Goal: Transaction & Acquisition: Purchase product/service

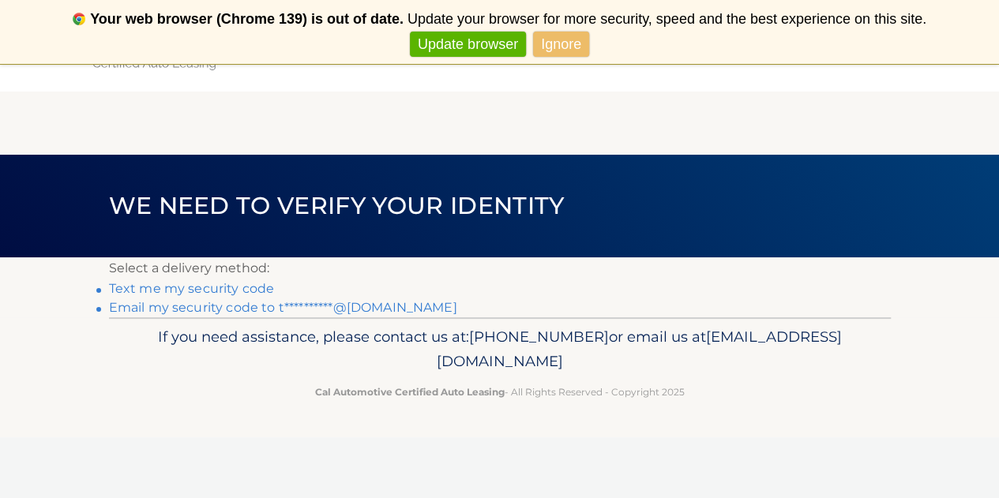
click at [253, 290] on link "Text me my security code" at bounding box center [192, 288] width 166 height 15
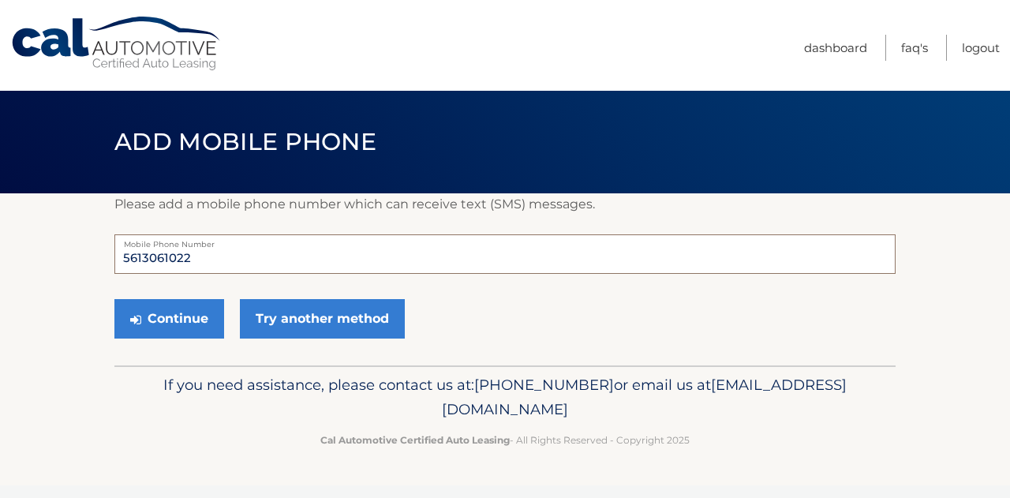
drag, startPoint x: 211, startPoint y: 258, endPoint x: 99, endPoint y: 251, distance: 111.5
click at [99, 251] on section "Please add a mobile phone number which can receive text (SMS) messages. 5613061…" at bounding box center [505, 279] width 1010 height 172
type input "5614452714"
click at [166, 319] on button "Continue" at bounding box center [169, 318] width 110 height 39
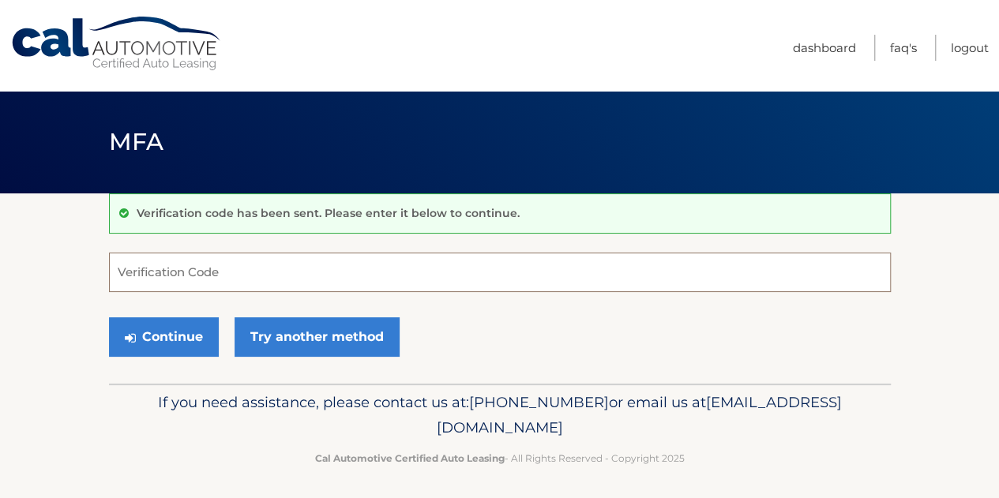
click at [148, 273] on input "Verification Code" at bounding box center [500, 272] width 782 height 39
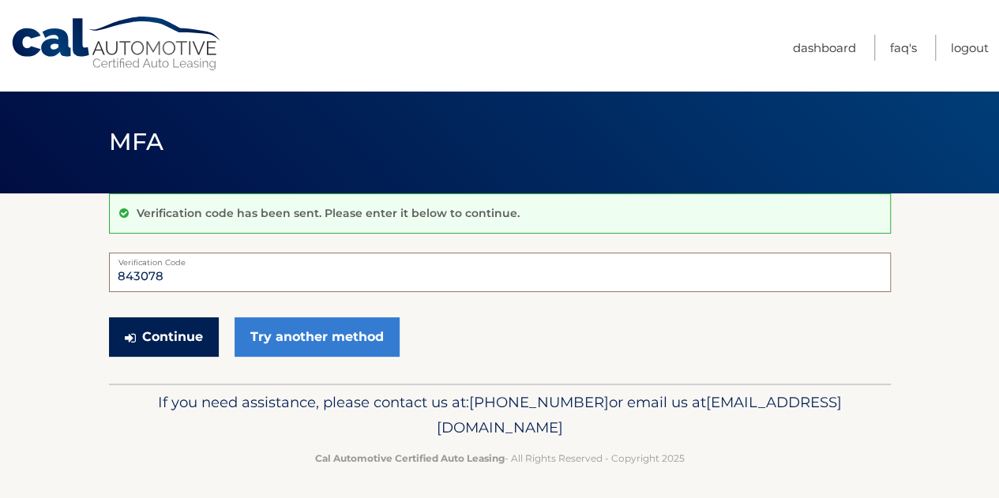
type input "843078"
click at [140, 340] on button "Continue" at bounding box center [164, 336] width 110 height 39
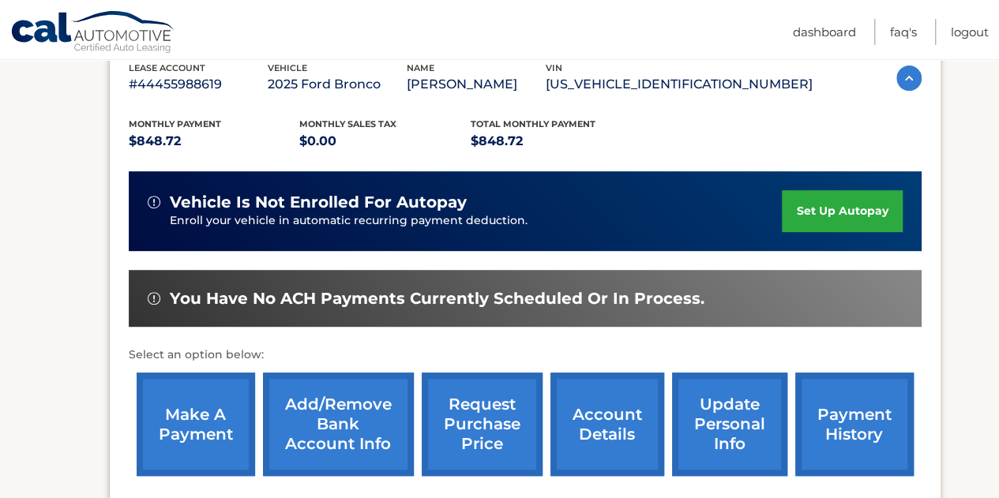
scroll to position [287, 0]
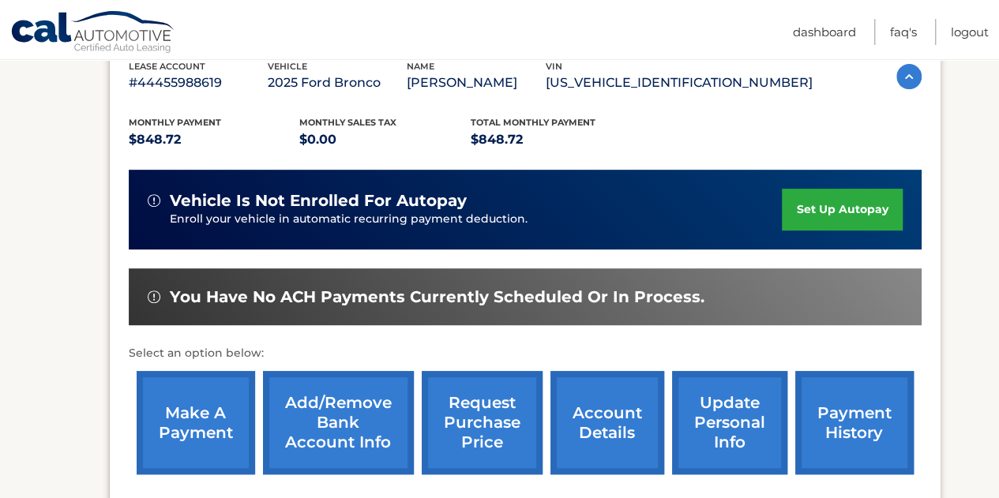
click at [211, 437] on link "make a payment" at bounding box center [196, 422] width 118 height 103
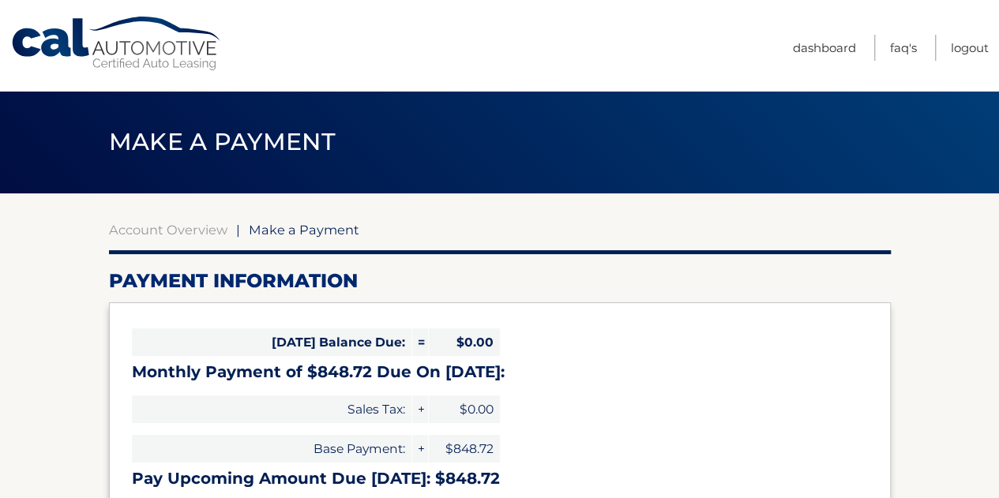
select select "ZmZjNjUwYTItODQwMy00ODM4LTg3ZjctMmMwM2JlY2M5YzE1"
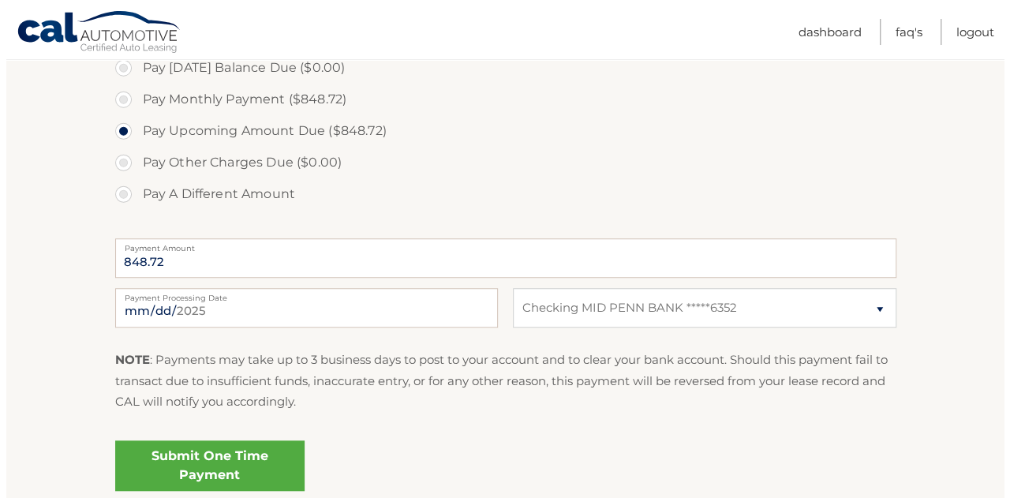
scroll to position [504, 0]
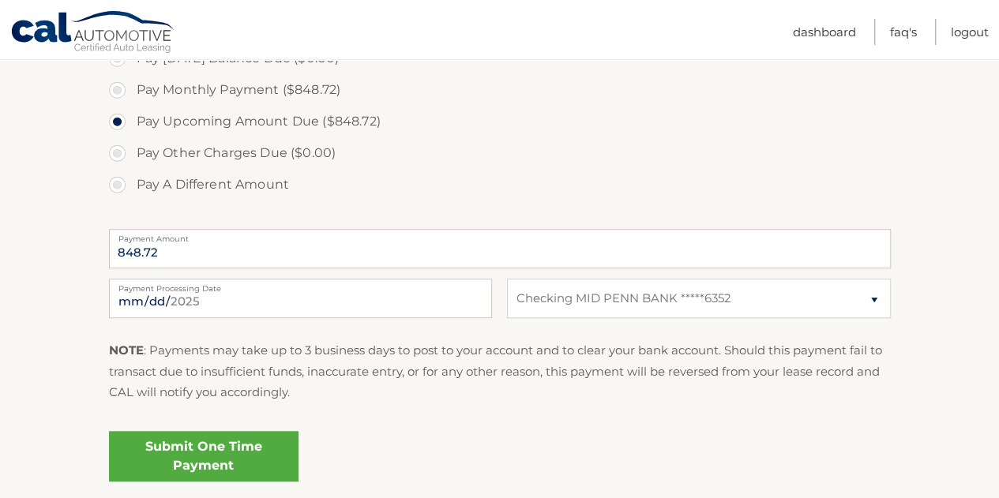
click at [148, 454] on link "Submit One Time Payment" at bounding box center [203, 456] width 189 height 51
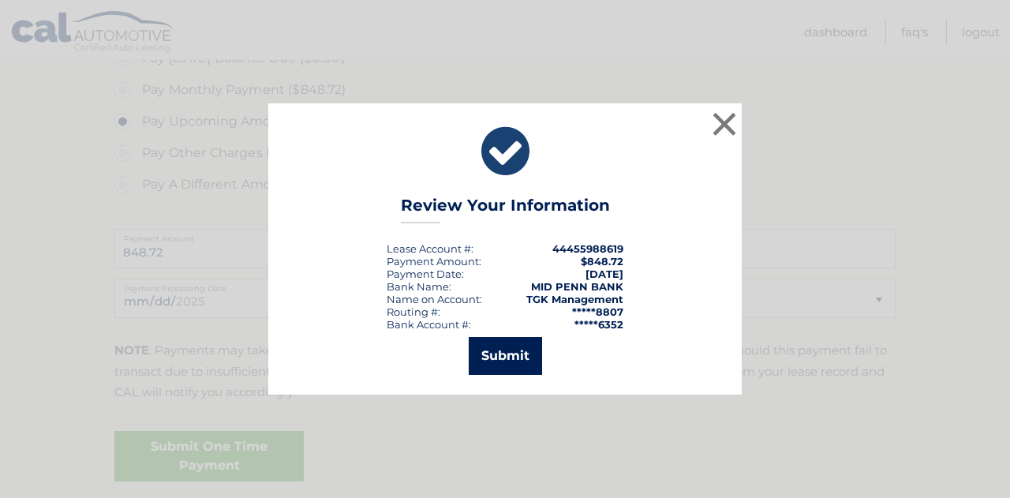
click at [534, 354] on button "Submit" at bounding box center [505, 356] width 73 height 38
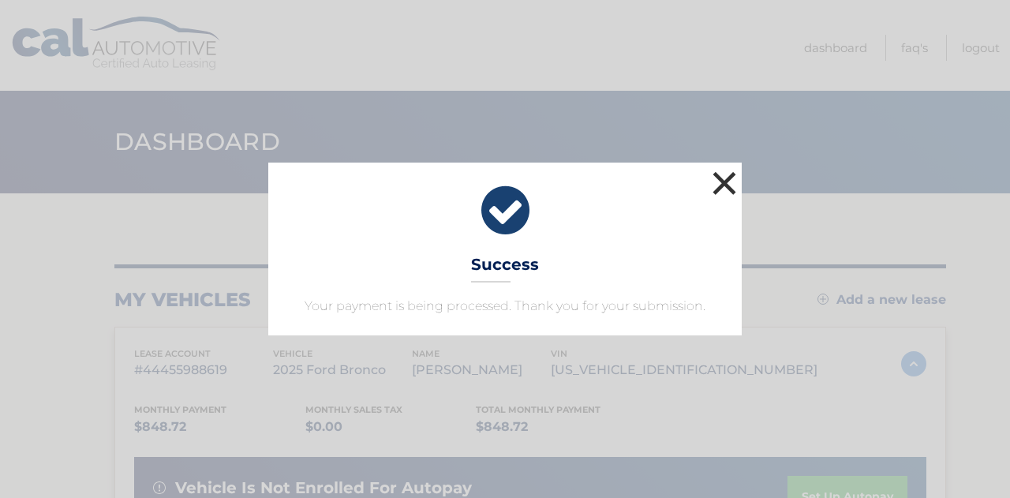
click at [722, 174] on button "×" at bounding box center [725, 183] width 32 height 32
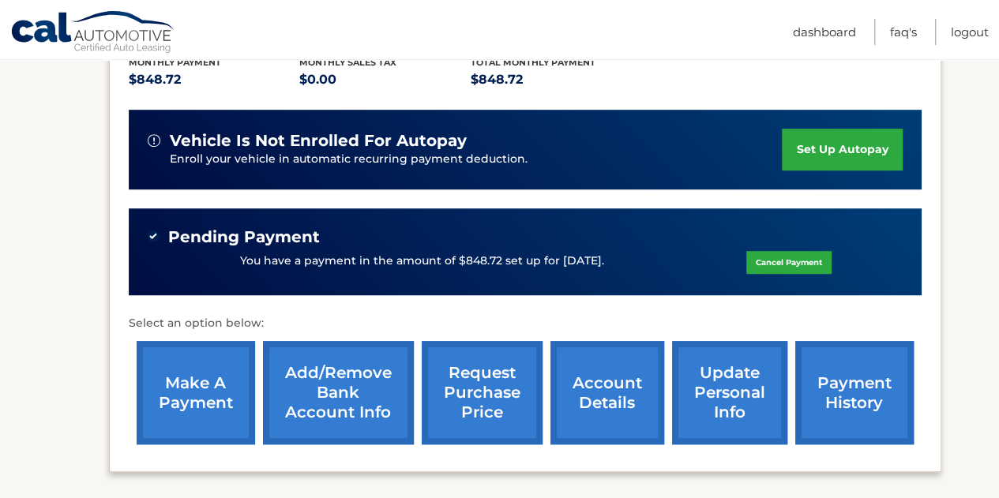
scroll to position [348, 0]
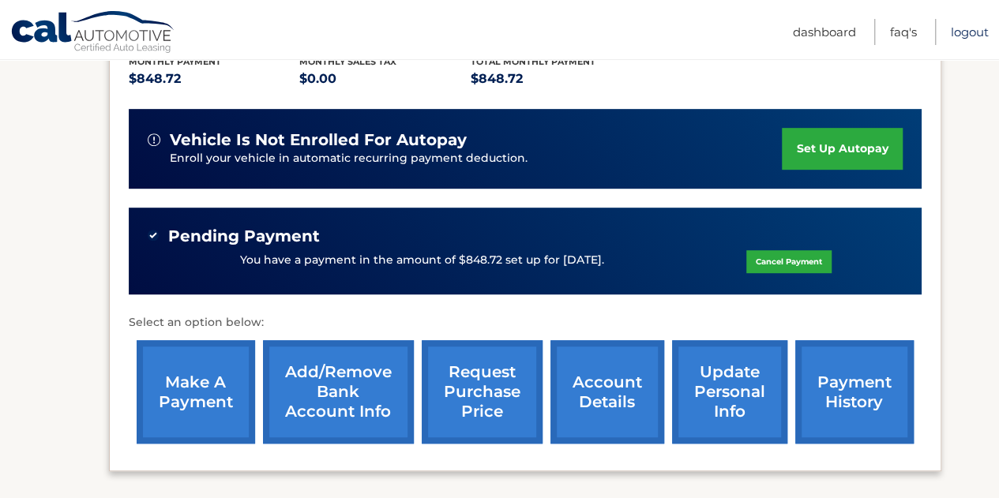
click at [969, 33] on link "Logout" at bounding box center [969, 32] width 38 height 26
